Goal: Task Accomplishment & Management: Use online tool/utility

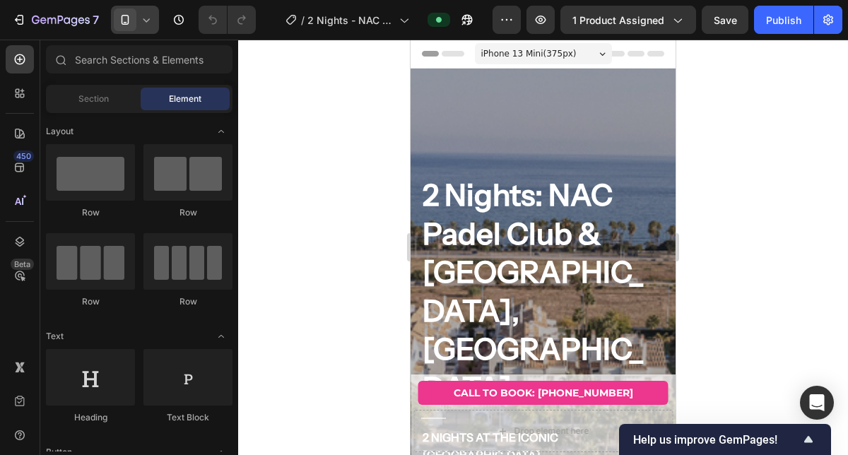
click at [146, 20] on icon at bounding box center [146, 20] width 6 height 4
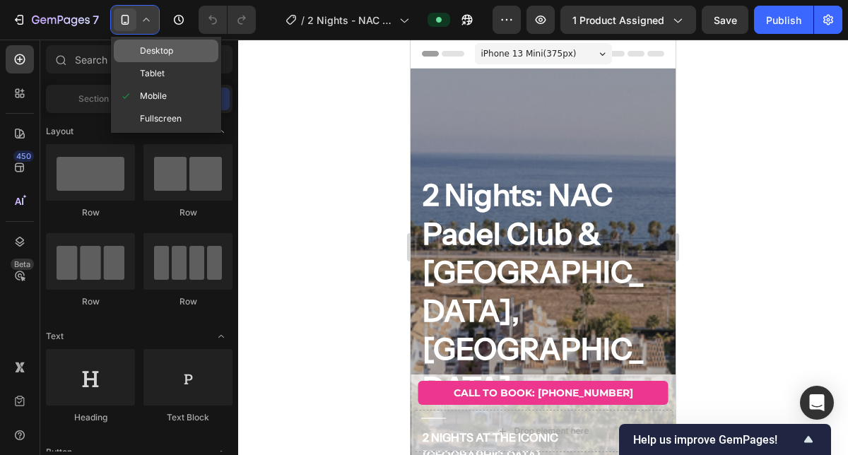
click at [160, 53] on span "Desktop" at bounding box center [156, 51] width 33 height 14
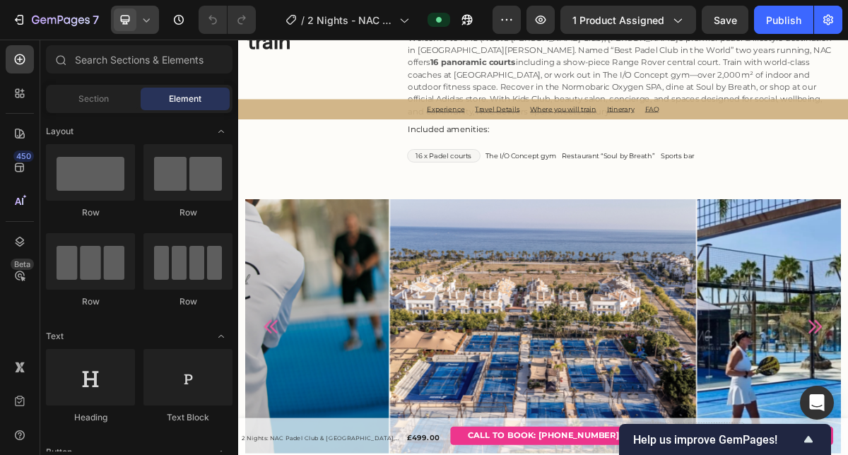
scroll to position [2093, 0]
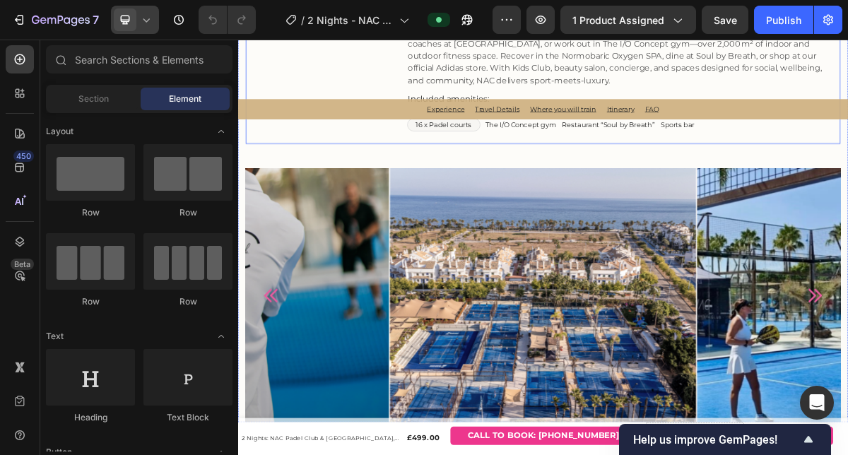
click at [580, 185] on div "NAC (Nueva Alcantara Club) Heading Welcome to NAC (Nueva Alcántara Club), Marbe…" at bounding box center [774, 64] width 603 height 242
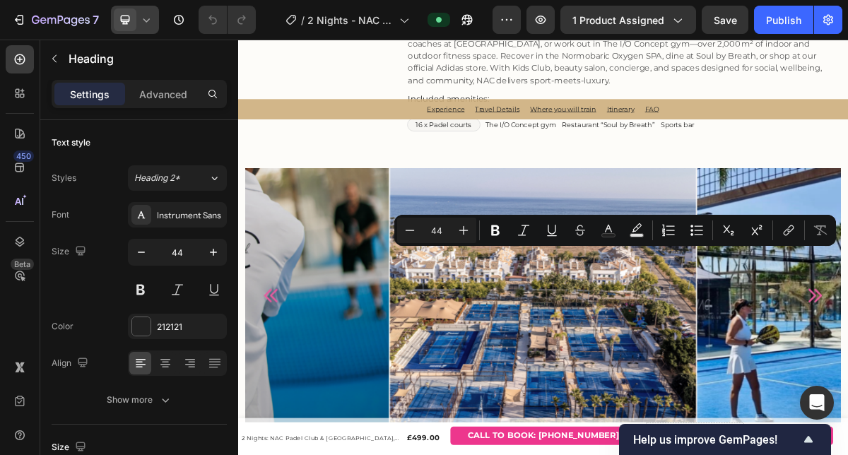
copy p "NAC (Nueva Alcantara Club)"
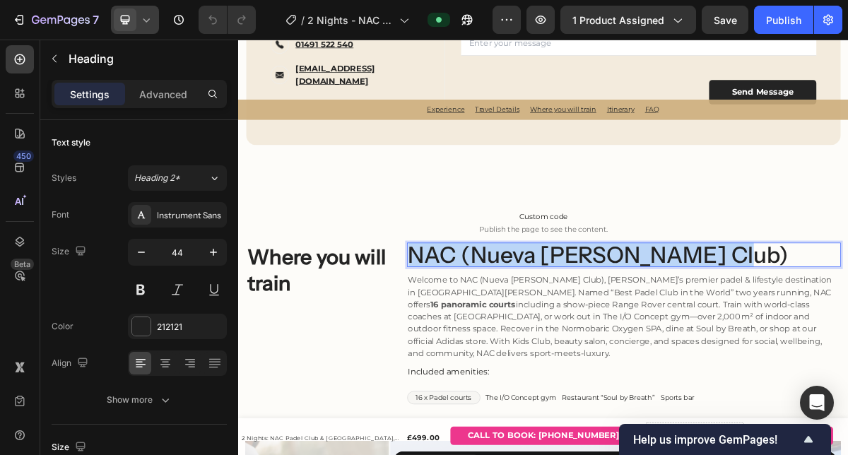
type input "16"
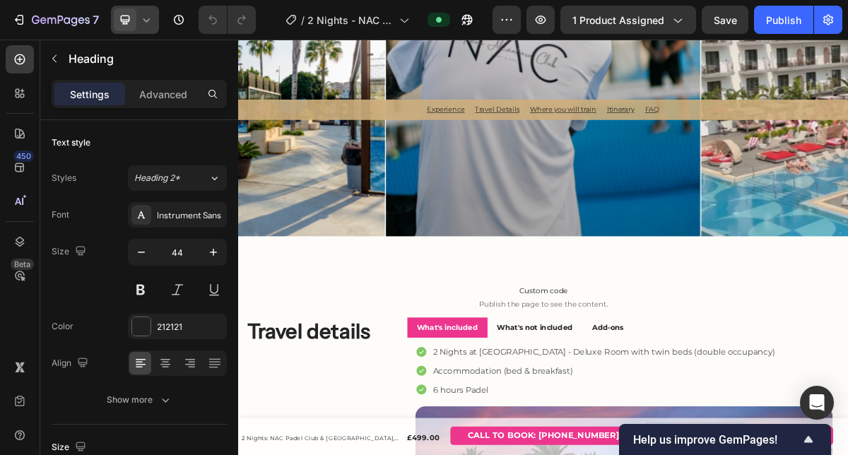
scroll to position [947, 0]
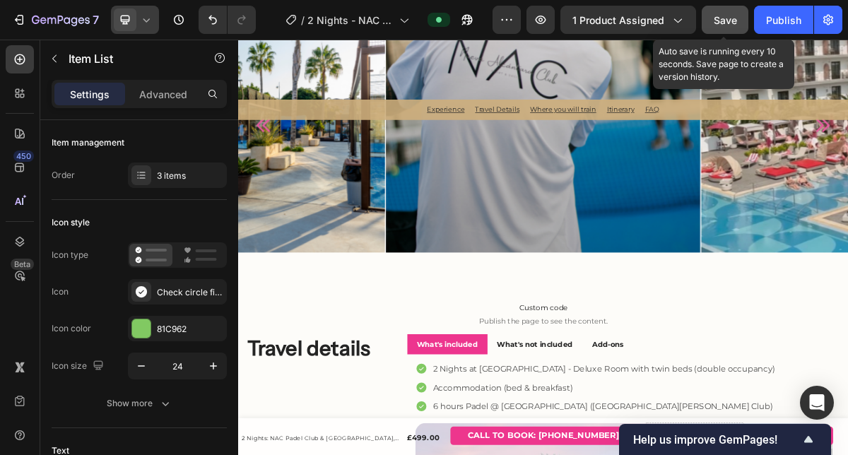
click at [728, 22] on span "Save" at bounding box center [725, 20] width 23 height 12
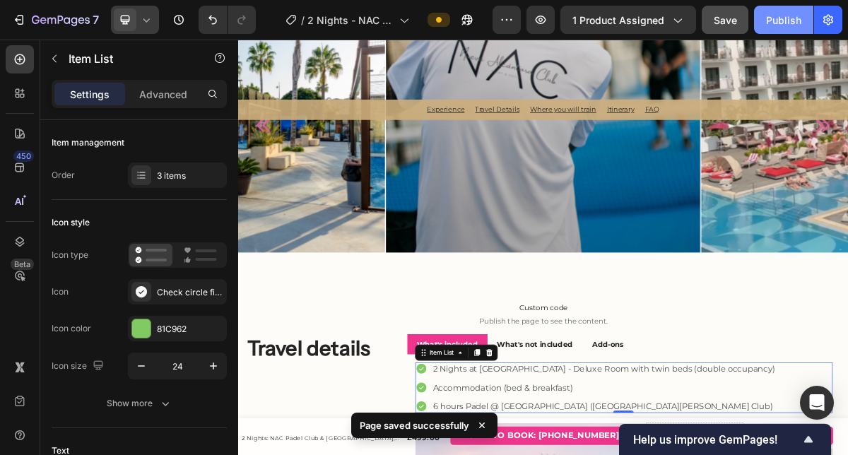
click at [781, 26] on div "Publish" at bounding box center [783, 20] width 35 height 15
